Goal: Task Accomplishment & Management: Manage account settings

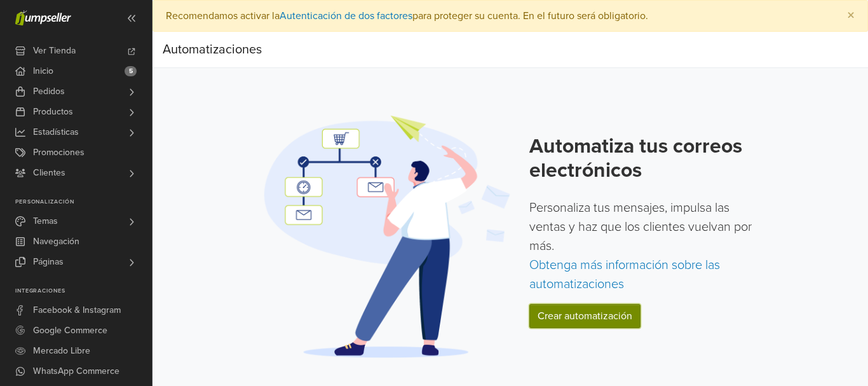
click at [592, 321] on link "Crear automatización" at bounding box center [584, 316] width 111 height 24
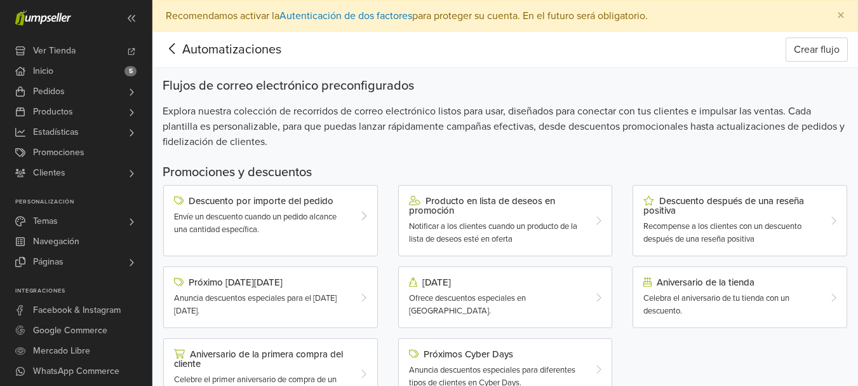
click at [173, 48] on icon at bounding box center [173, 49] width 20 height 16
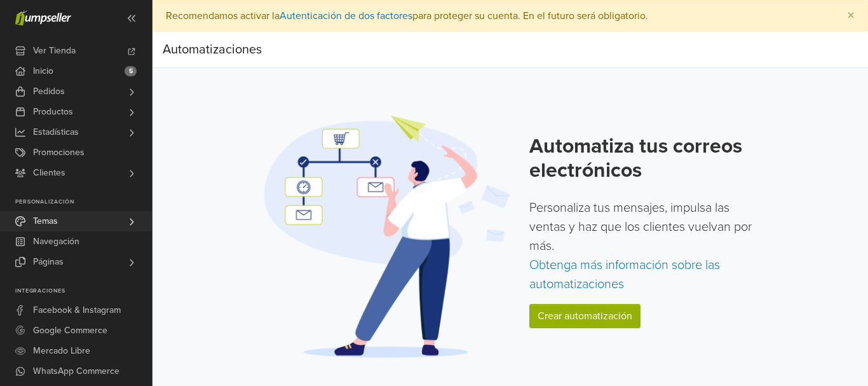
click at [79, 222] on link "Temas" at bounding box center [76, 221] width 152 height 20
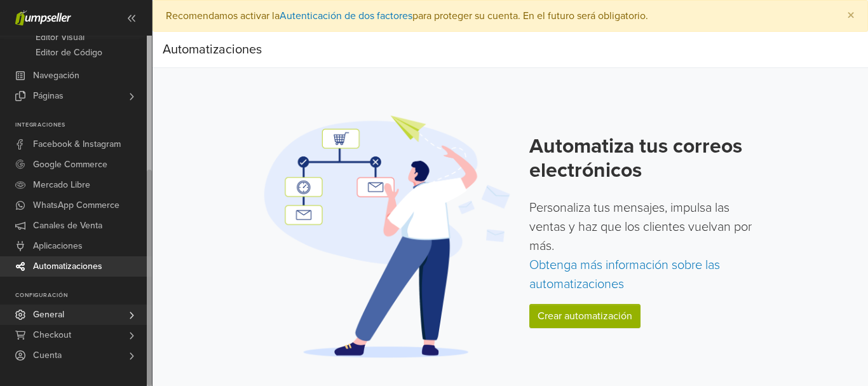
click at [104, 305] on link "General" at bounding box center [76, 314] width 152 height 20
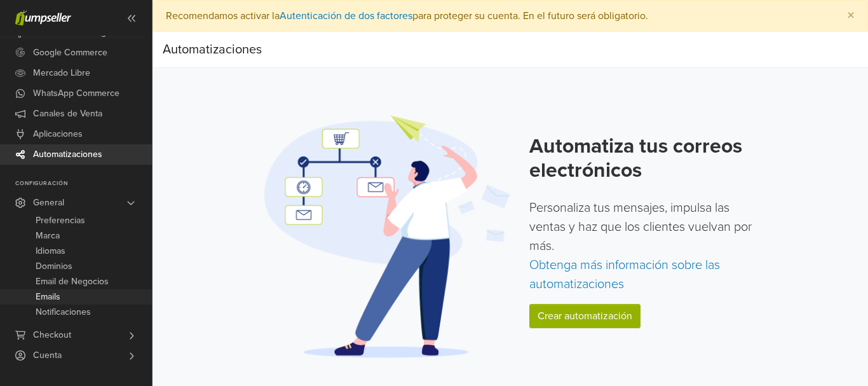
click at [89, 290] on link "Emails" at bounding box center [76, 296] width 152 height 15
